Goal: Navigation & Orientation: Find specific page/section

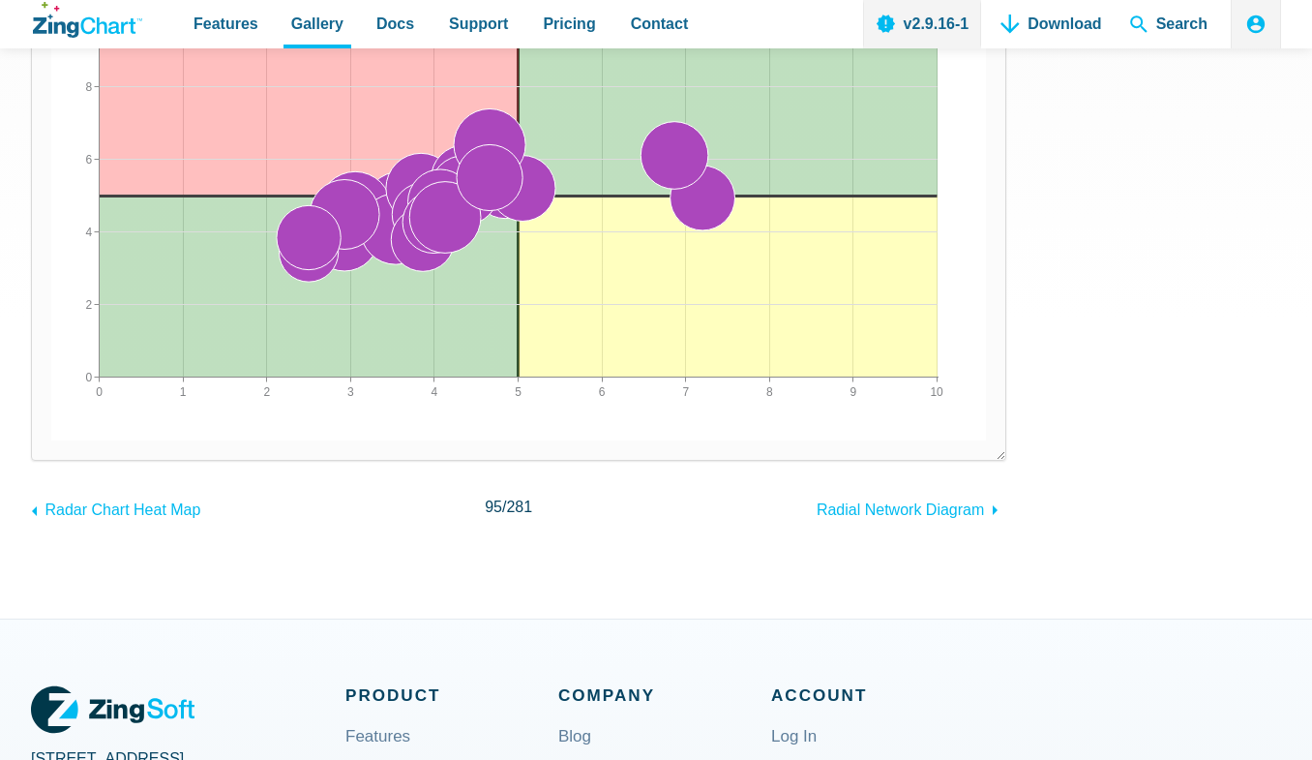
scroll to position [485, 0]
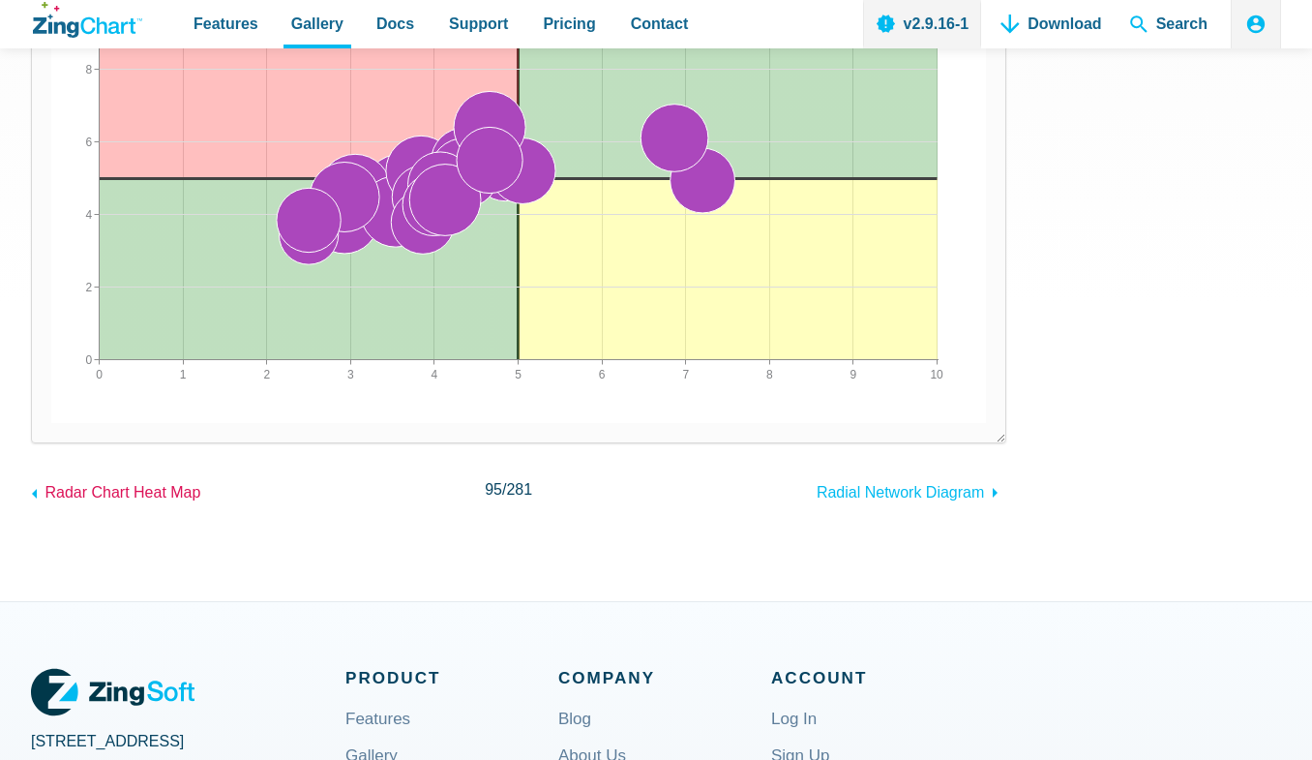
click at [171, 492] on span "Radar Chart Heat Map" at bounding box center [123, 492] width 156 height 16
